Goal: Task Accomplishment & Management: Complete application form

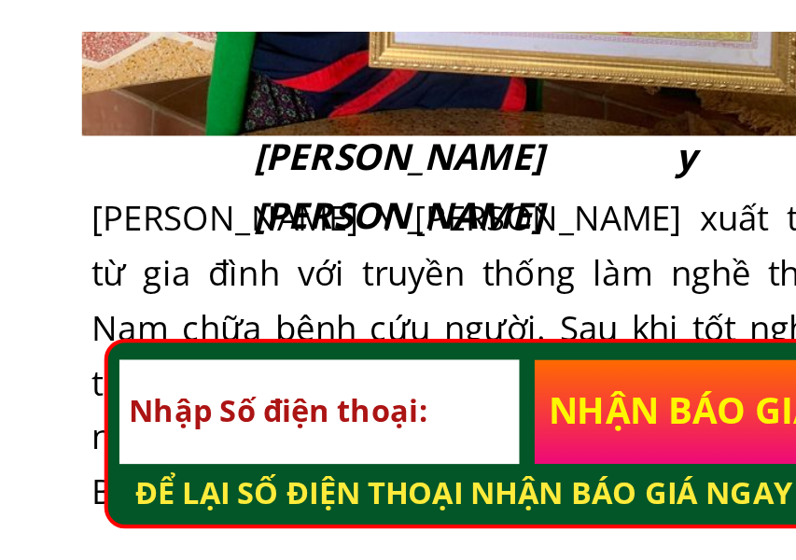
scroll to position [544, 0]
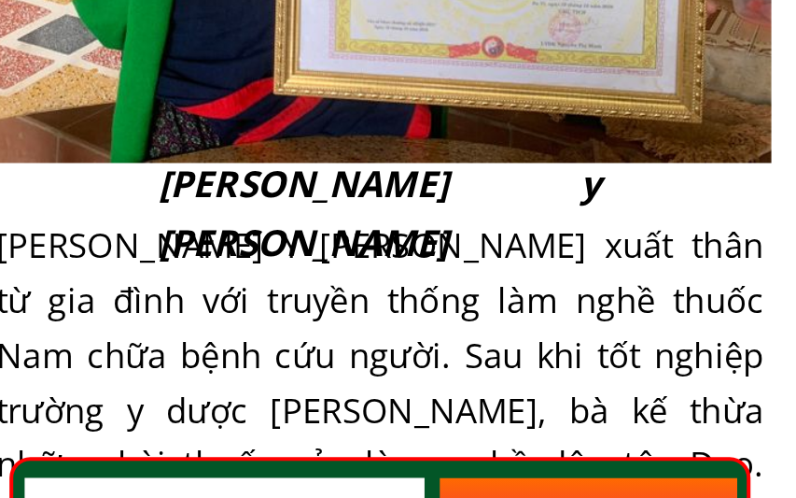
click at [221, 287] on div "[PERSON_NAME] Y [PERSON_NAME] xuất thân từ gia đình với truyền thống làm nghề t…" at bounding box center [398, 488] width 378 height 403
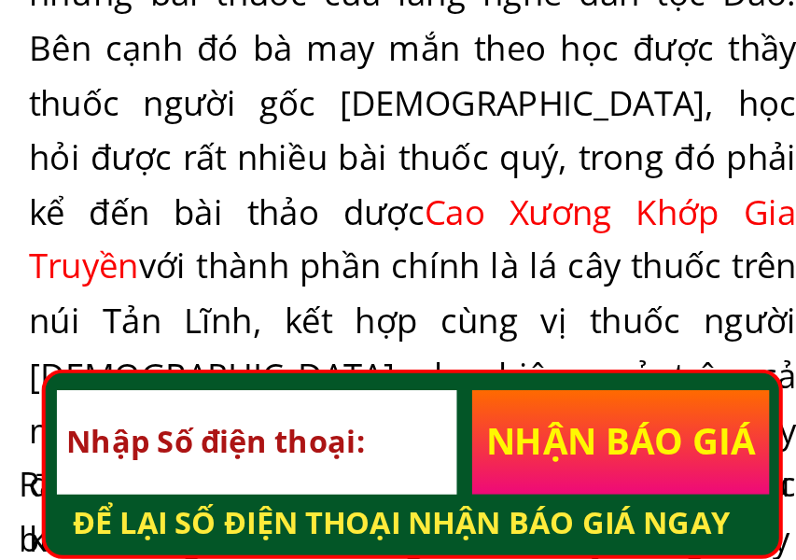
scroll to position [671, 0]
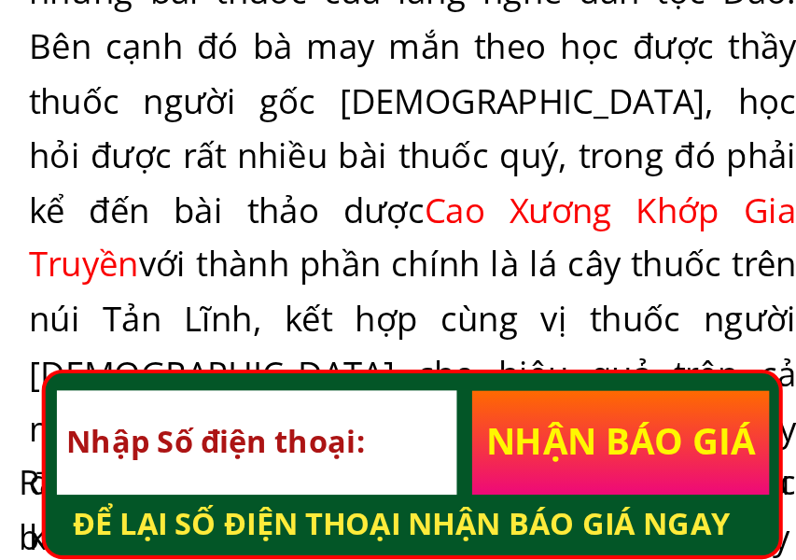
click at [428, 477] on p "NHẬN BÁO GIÁ" at bounding box center [501, 502] width 147 height 51
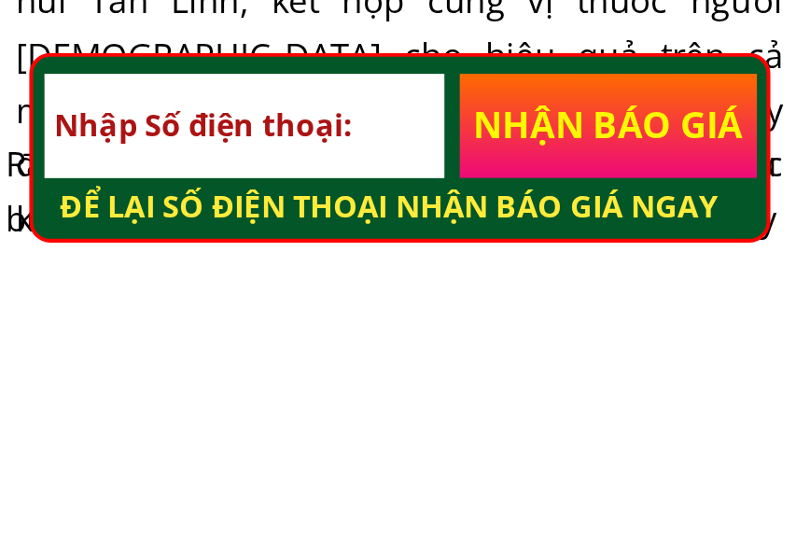
click at [223, 477] on input "tel" at bounding box center [321, 502] width 197 height 51
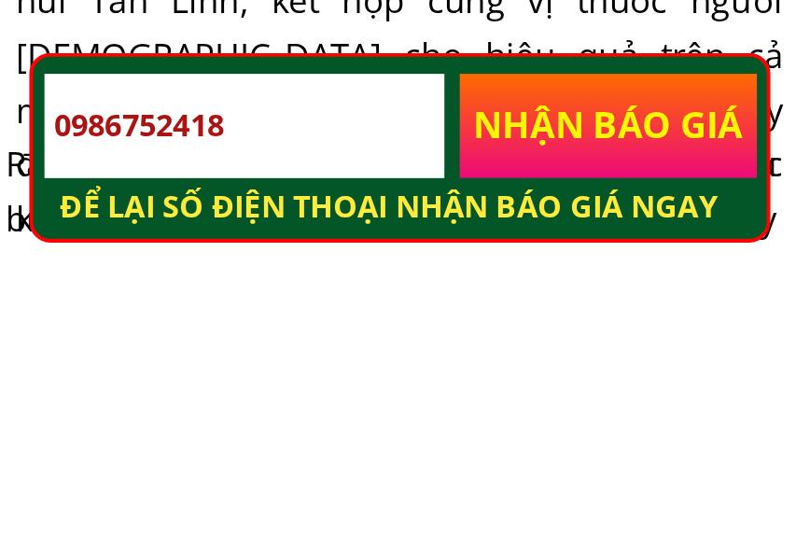
type input "0986752418"
click button "submit" at bounding box center [0, 0] width 0 height 0
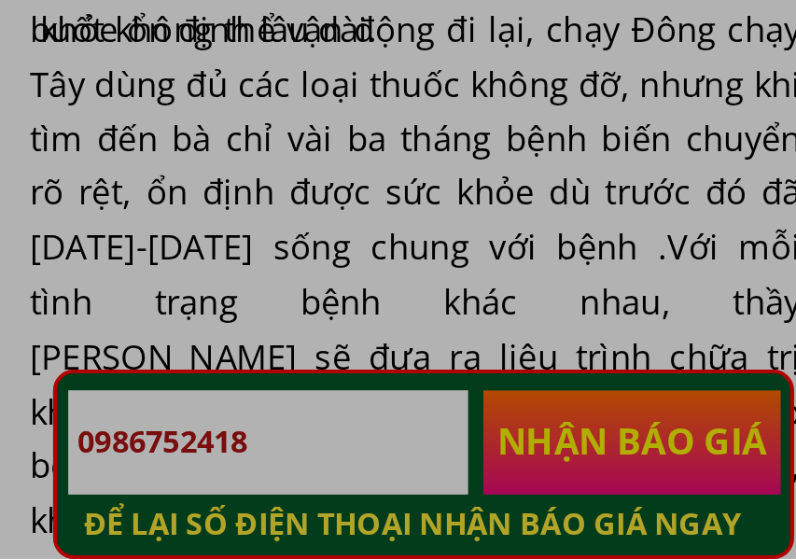
scroll to position [923, 0]
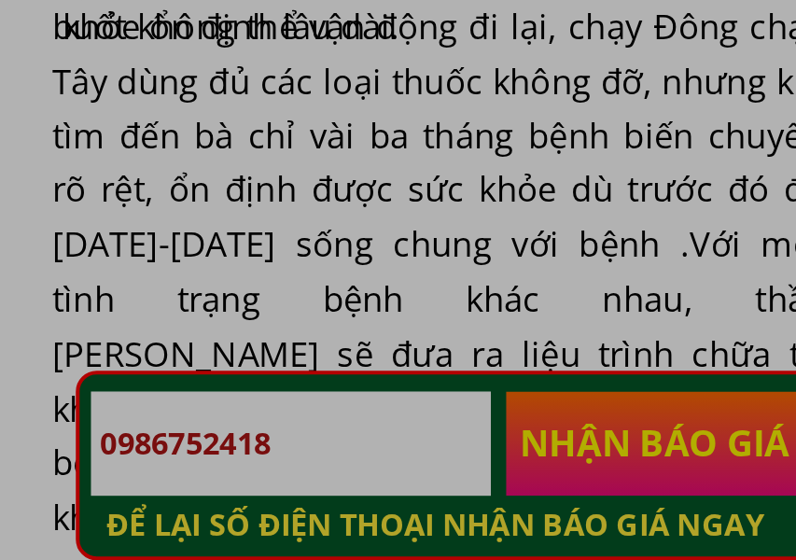
click at [132, 218] on div "Alert Bà con chú ý điện thoại trong ngày ! Tôi gọi xem bệnh tình nặng nhẹ thế n…" at bounding box center [398, 280] width 796 height 560
click at [126, 218] on div "Alert Bà con chú ý điện thoại trong ngày ! Tôi gọi xem bệnh tình nặng nhẹ thế n…" at bounding box center [398, 280] width 796 height 560
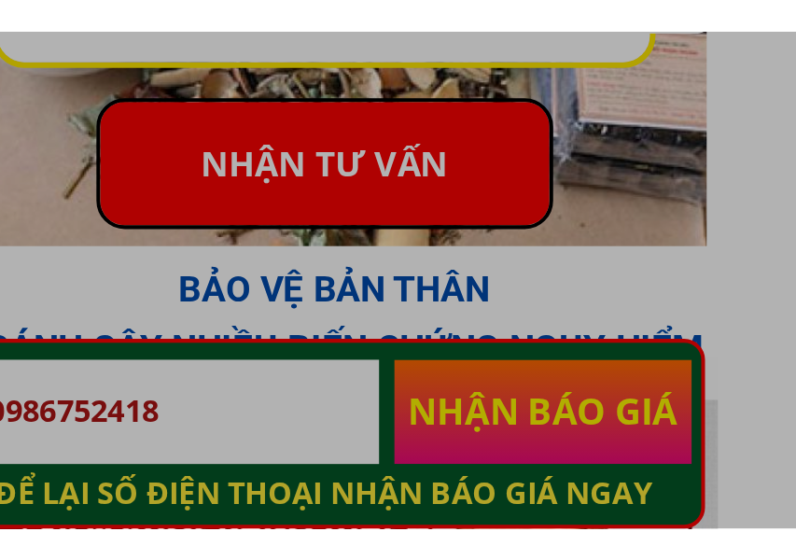
scroll to position [1564, 0]
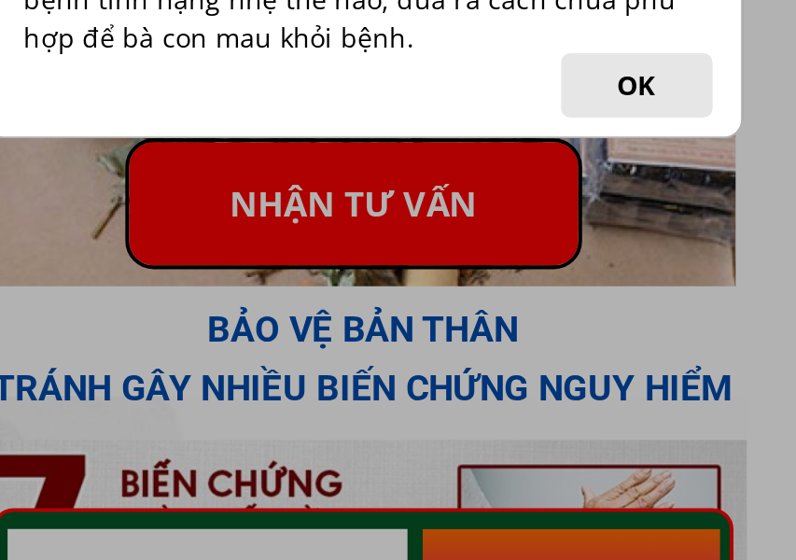
click at [151, 101] on div "Alert Bà con chú ý điện thoại trong ngày ! Tôi gọi xem bệnh tình nặng nhẹ thế n…" at bounding box center [398, 280] width 796 height 560
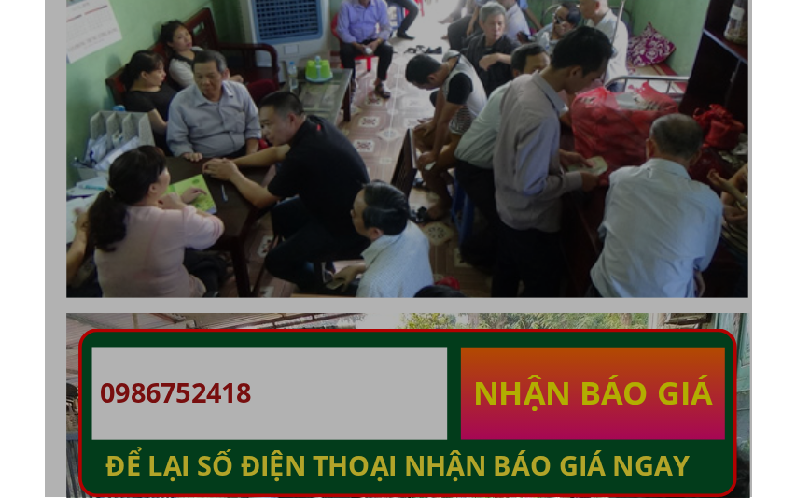
scroll to position [4714, 0]
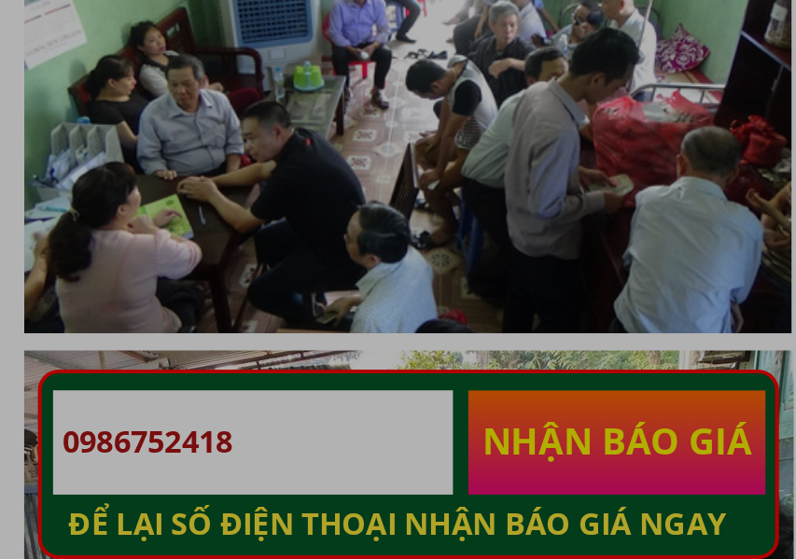
click at [32, 130] on div "Alert Bà con chú ý điện thoại trong ngày ! Tôi gọi xem bệnh tình nặng nhẹ thế n…" at bounding box center [398, 280] width 796 height 560
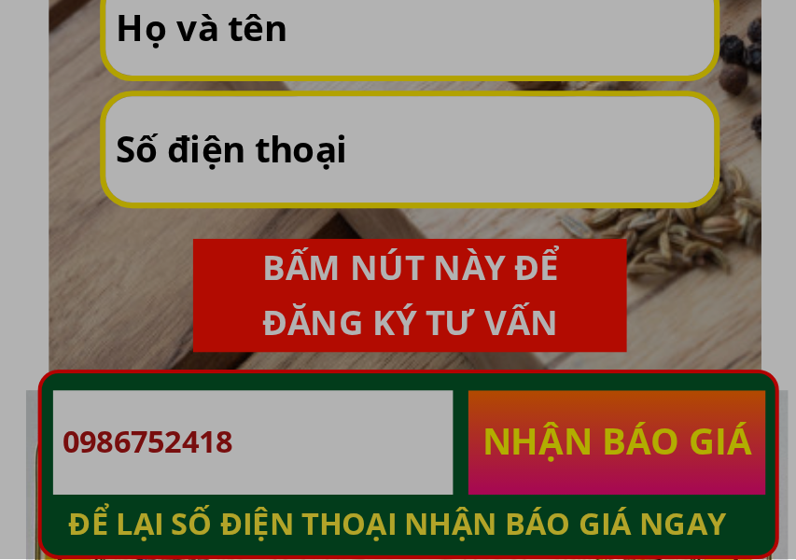
scroll to position [5380, 0]
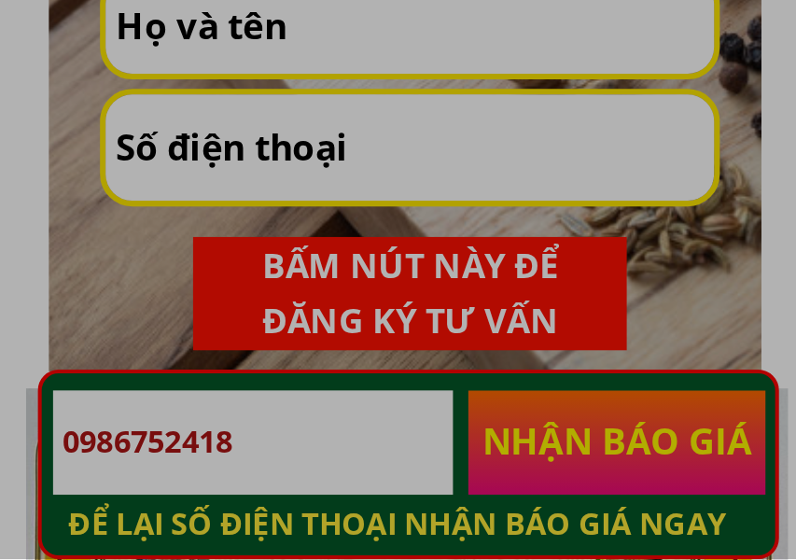
click at [180, 127] on div "Alert Bà con chú ý điện thoại trong ngày ! Tôi gọi xem bệnh tình nặng nhẹ thế n…" at bounding box center [398, 280] width 796 height 560
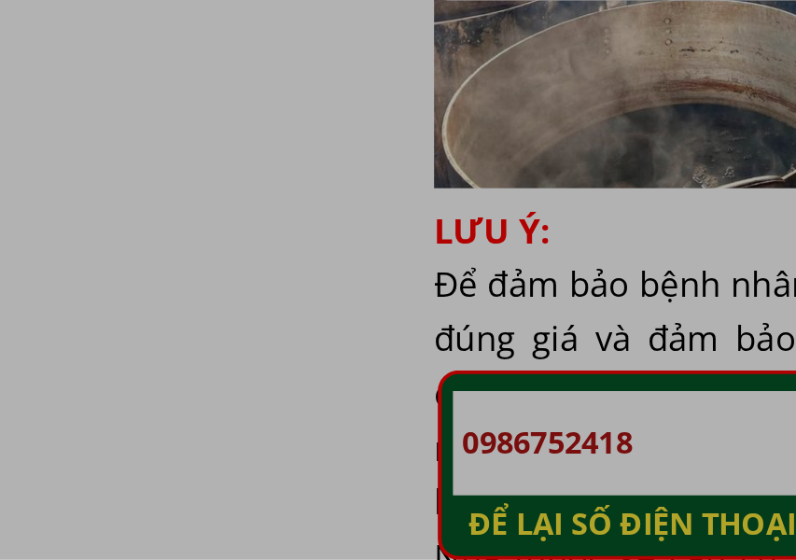
scroll to position [7617, 0]
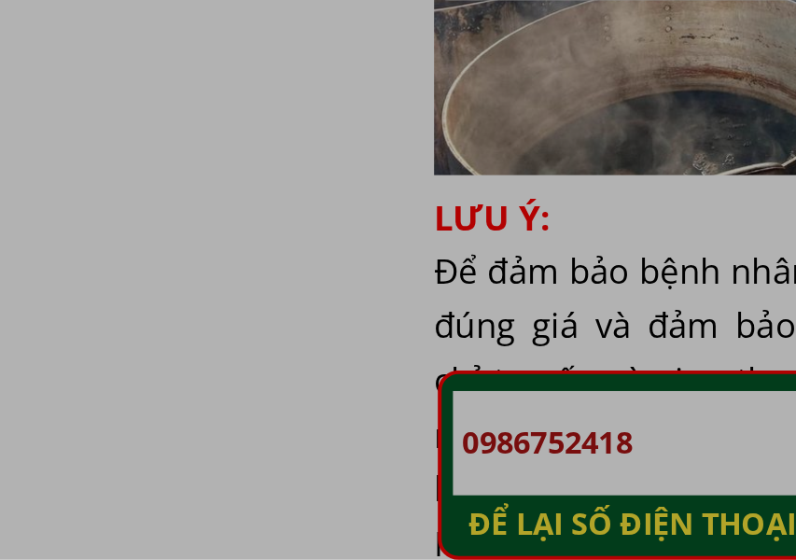
click at [232, 29] on div "Alert Bà con chú ý điện thoại trong ngày ! Tôi gọi xem bệnh tình nặng nhẹ thế n…" at bounding box center [398, 280] width 796 height 560
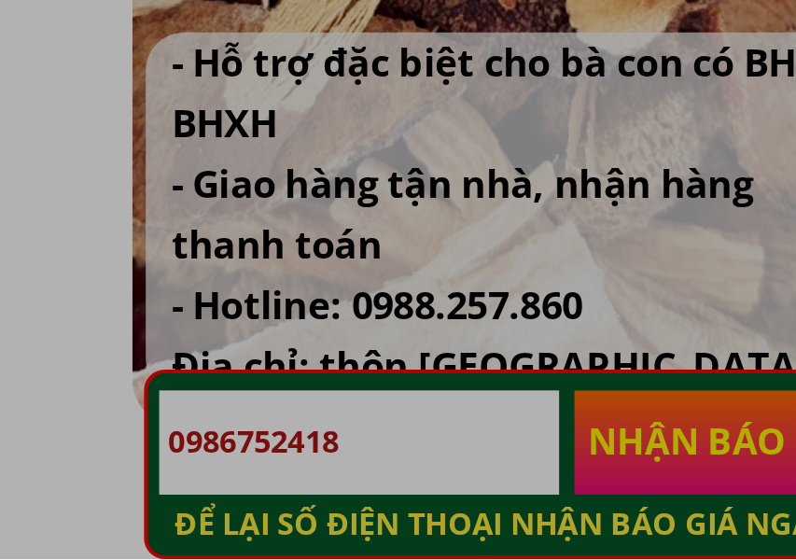
scroll to position [8443, 0]
